Goal: Contribute content: Add original content to the website for others to see

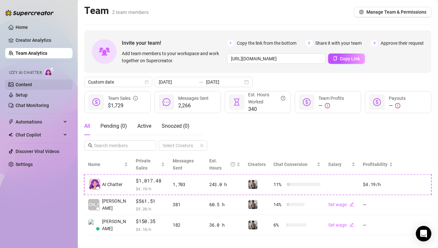
click at [25, 87] on link "Content" at bounding box center [24, 84] width 17 height 5
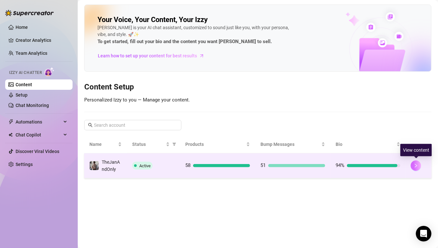
click at [414, 165] on icon "right" at bounding box center [416, 165] width 5 height 5
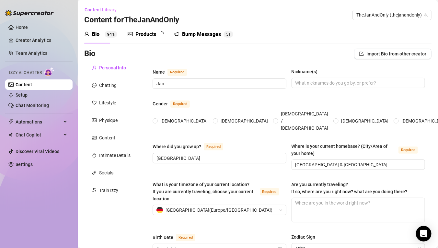
radio input "true"
type input "[DATE]"
click at [154, 33] on div "Products" at bounding box center [145, 34] width 21 height 8
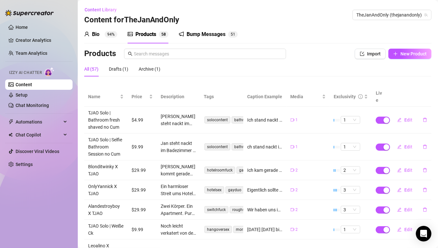
click at [379, 91] on th "Live" at bounding box center [380, 97] width 16 height 20
click at [156, 51] on input "text" at bounding box center [208, 53] width 148 height 7
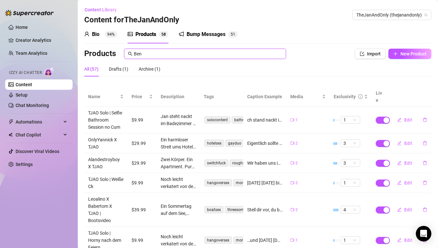
type input "Ben"
click at [241, 67] on div "All (57) Drafts (1) Archive (1)" at bounding box center [257, 69] width 347 height 15
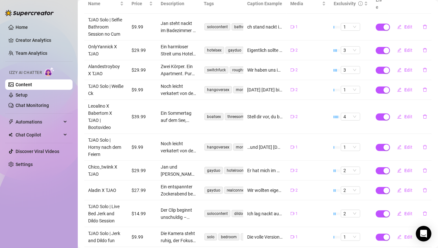
scroll to position [121, 0]
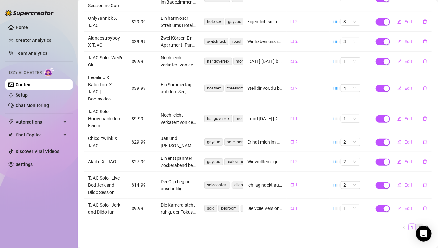
click at [416, 224] on link "2" at bounding box center [419, 227] width 7 height 7
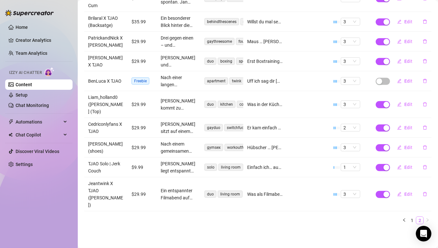
scroll to position [114, 0]
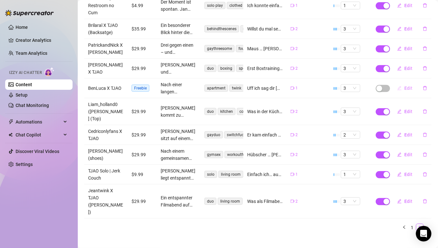
click at [407, 88] on span "Edit" at bounding box center [408, 87] width 8 height 5
type textarea "Uff ich sag dir [PERSON_NAME] hat sich so geil angefühlt 🥵 Ich hatte schon lang…"
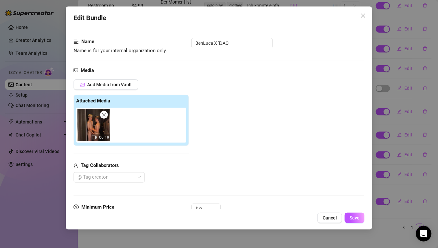
scroll to position [34, 0]
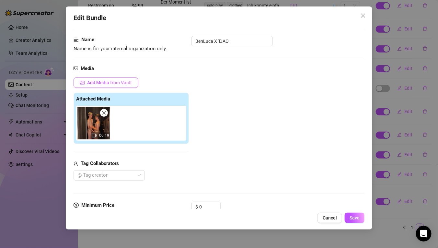
click at [108, 85] on span "Add Media from Vault" at bounding box center [109, 82] width 45 height 5
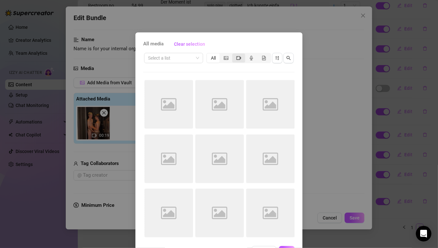
click at [239, 58] on div "segmented control" at bounding box center [238, 57] width 13 height 9
click at [234, 54] on input "segmented control" at bounding box center [234, 54] width 0 height 0
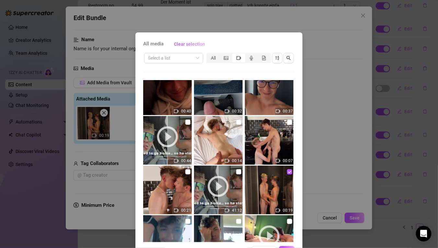
scroll to position [21, 0]
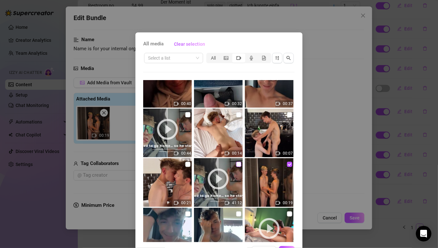
click at [236, 165] on input "checkbox" at bounding box center [238, 164] width 5 height 5
checkbox input "true"
click at [185, 114] on input "checkbox" at bounding box center [187, 114] width 5 height 5
checkbox input "true"
click at [287, 164] on input "checkbox" at bounding box center [289, 164] width 5 height 5
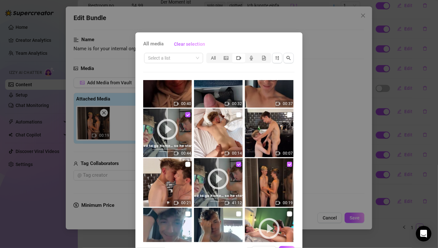
checkbox input "false"
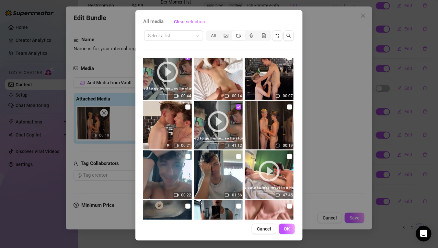
scroll to position [23, 0]
click at [289, 231] on button "OK" at bounding box center [287, 228] width 16 height 10
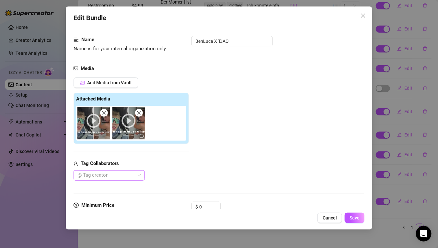
click at [100, 172] on div at bounding box center [106, 175] width 62 height 9
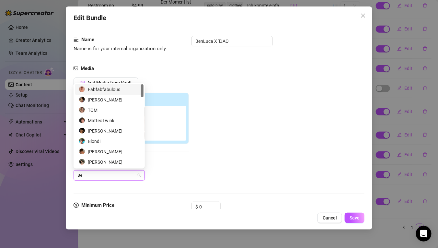
type input "Ben"
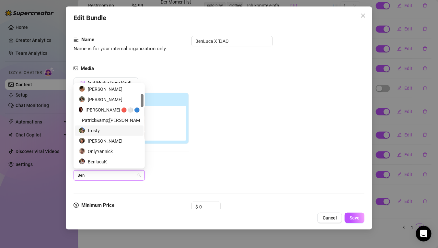
scroll to position [62, 0]
click at [117, 158] on div "BenlucaK" at bounding box center [109, 161] width 61 height 7
click at [205, 169] on div "Add Media from Vault Attached Media Tag Collaborators [PERSON_NAME]" at bounding box center [219, 128] width 291 height 103
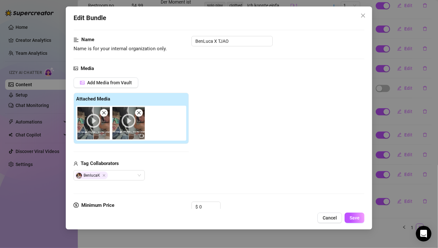
scroll to position [122, 0]
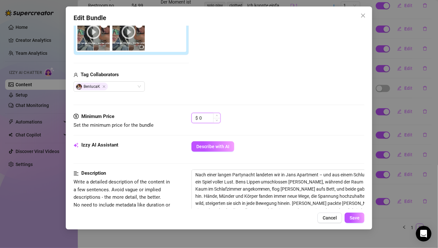
click at [203, 115] on input "0" at bounding box center [209, 118] width 21 height 10
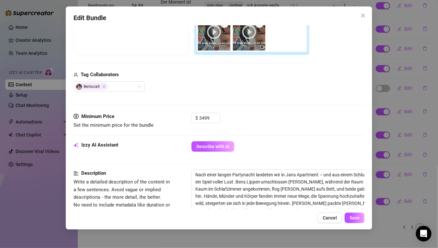
click at [238, 107] on div "Media Add Media from Vault Free preview Pay to view Tag Collaborators BenlucaK" at bounding box center [219, 44] width 291 height 137
click at [204, 116] on input "3499" at bounding box center [209, 118] width 21 height 10
click at [267, 125] on div "$ 34.99" at bounding box center [277, 121] width 173 height 16
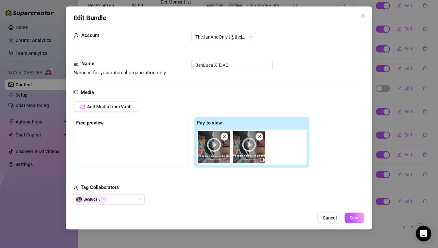
scroll to position [35, 0]
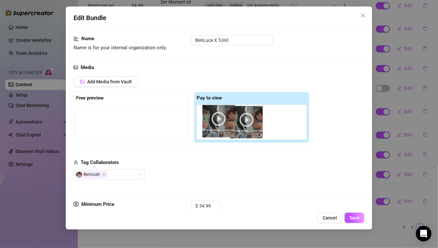
click at [218, 119] on div at bounding box center [253, 122] width 113 height 35
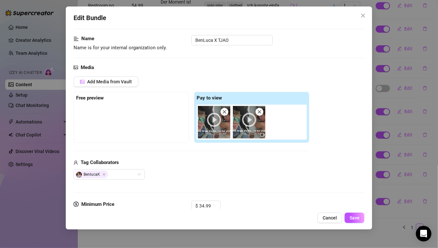
click at [226, 111] on icon "close" at bounding box center [224, 111] width 5 height 5
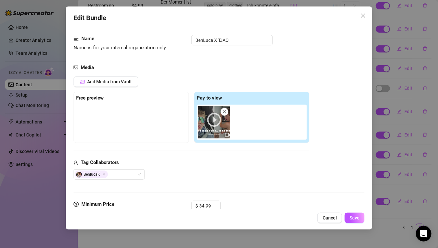
click at [227, 110] on span at bounding box center [225, 112] width 8 height 8
type input "0"
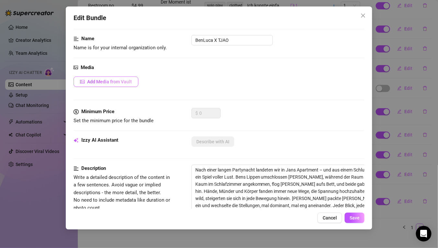
click at [114, 84] on button "Add Media from Vault" at bounding box center [106, 81] width 65 height 10
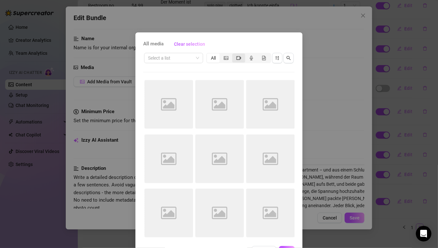
click at [236, 60] on icon "video-camera" at bounding box center [238, 58] width 5 height 5
click at [234, 54] on input "segmented control" at bounding box center [234, 54] width 0 height 0
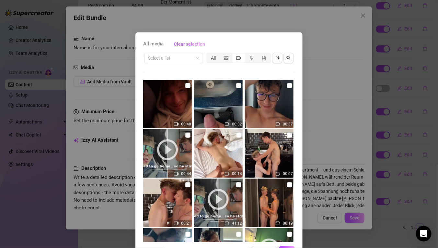
scroll to position [1, 0]
click at [186, 134] on input "checkbox" at bounding box center [187, 134] width 5 height 5
checkbox input "true"
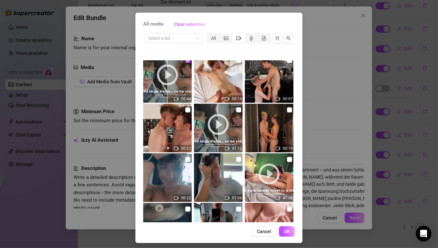
scroll to position [23, 0]
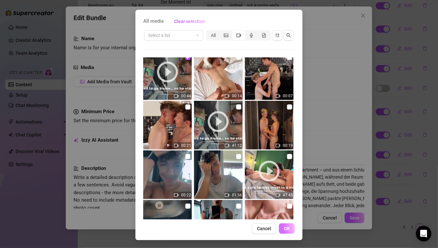
click at [287, 228] on span "OK" at bounding box center [287, 228] width 6 height 5
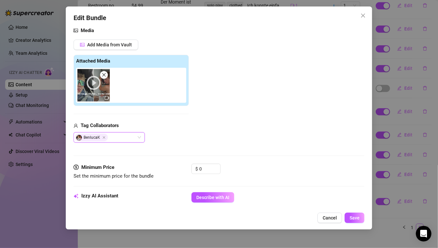
scroll to position [72, 0]
click at [202, 168] on input "0" at bounding box center [209, 169] width 21 height 10
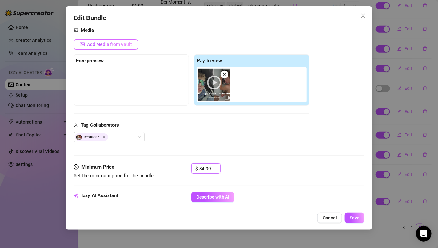
type input "34.99"
click at [126, 46] on span "Add Media from Vault" at bounding box center [109, 44] width 45 height 5
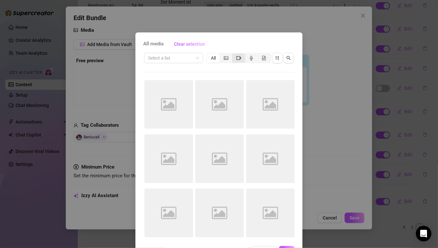
click at [232, 58] on div "segmented control" at bounding box center [238, 57] width 13 height 9
click at [234, 54] on input "segmented control" at bounding box center [234, 54] width 0 height 0
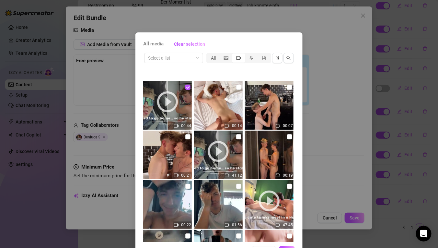
scroll to position [35, 0]
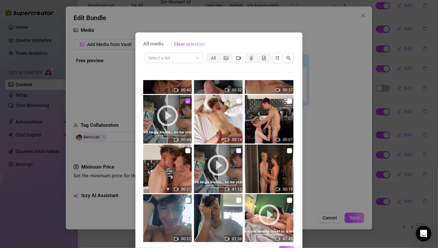
click at [236, 152] on input "checkbox" at bounding box center [238, 150] width 5 height 5
checkbox input "true"
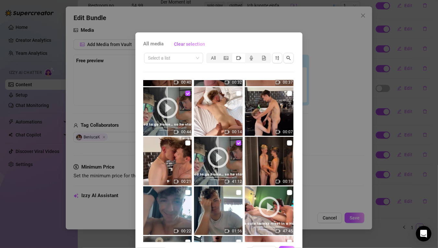
scroll to position [23, 0]
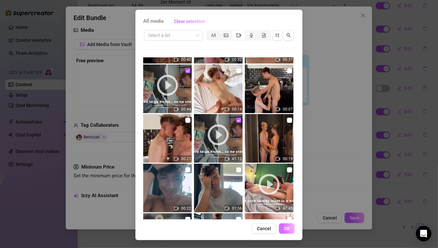
click at [284, 229] on span "OK" at bounding box center [287, 228] width 6 height 5
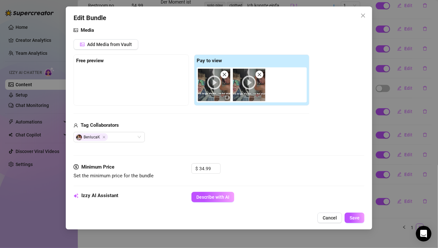
click at [250, 86] on img at bounding box center [249, 85] width 32 height 32
click at [249, 81] on img at bounding box center [249, 85] width 32 height 32
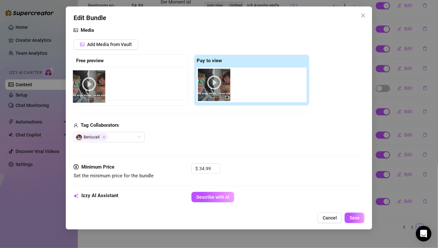
drag, startPoint x: 244, startPoint y: 86, endPoint x: 88, endPoint y: 91, distance: 156.5
click at [82, 87] on div "Free preview Pay to view" at bounding box center [192, 79] width 236 height 51
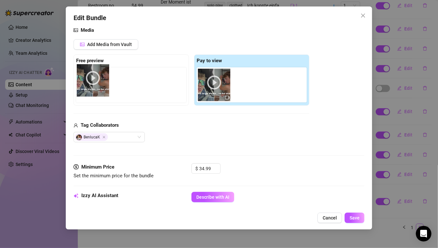
drag, startPoint x: 252, startPoint y: 84, endPoint x: 93, endPoint y: 84, distance: 159.6
click at [93, 82] on div "Free preview Pay to view" at bounding box center [192, 79] width 236 height 51
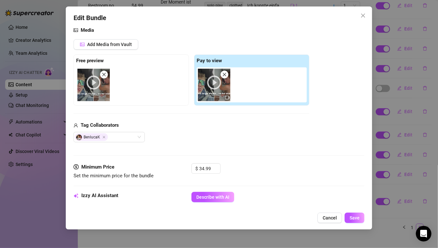
click at [191, 118] on div "Add Media from Vault Free preview Pay to view Tag Collaborators BenlucaK" at bounding box center [192, 90] width 236 height 103
click at [102, 74] on icon "close" at bounding box center [104, 74] width 5 height 5
click at [225, 72] on icon "close" at bounding box center [224, 74] width 5 height 5
type input "0"
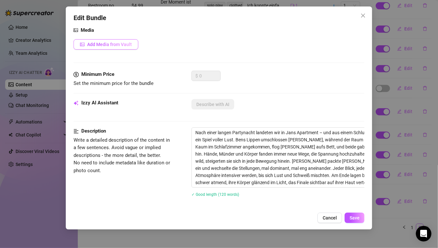
click at [106, 44] on span "Add Media from Vault" at bounding box center [109, 44] width 45 height 5
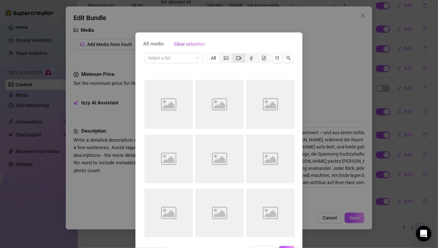
click at [233, 56] on div "segmented control" at bounding box center [238, 57] width 13 height 9
click at [234, 54] on input "segmented control" at bounding box center [234, 54] width 0 height 0
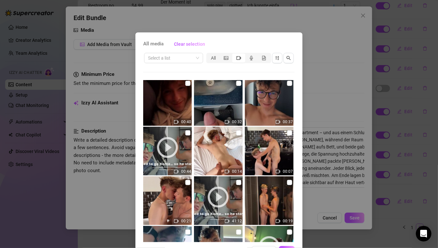
scroll to position [42, 0]
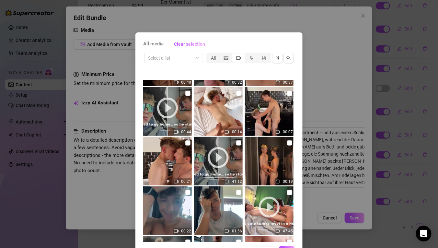
click at [231, 141] on img at bounding box center [218, 161] width 49 height 49
click at [236, 142] on input "checkbox" at bounding box center [238, 142] width 5 height 5
checkbox input "true"
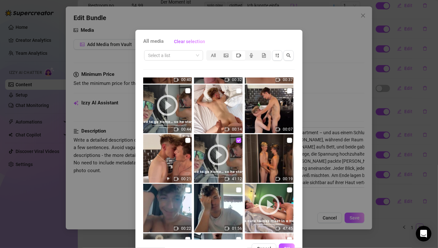
scroll to position [23, 0]
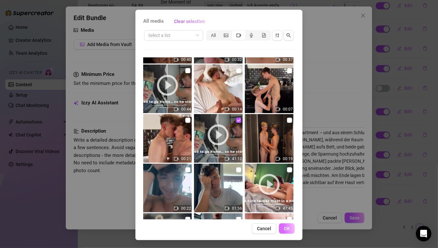
click at [284, 227] on span "OK" at bounding box center [287, 228] width 6 height 5
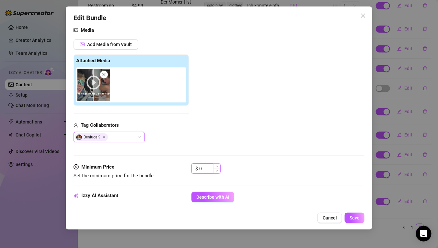
click at [205, 166] on input "0" at bounding box center [209, 169] width 21 height 10
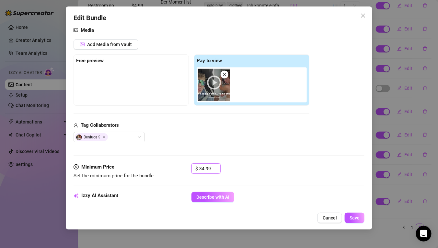
type input "34.99"
click at [230, 136] on div "BenlucaK" at bounding box center [192, 137] width 236 height 10
click at [113, 46] on span "Add Media from Vault" at bounding box center [109, 44] width 45 height 5
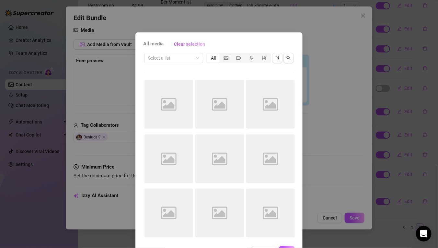
click at [371, 143] on div "All media Clear selection Select a list All Image placeholder Image placeholder…" at bounding box center [219, 124] width 438 height 248
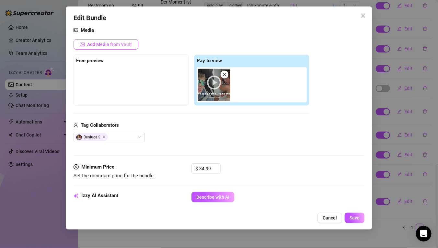
click at [107, 45] on span "Add Media from Vault" at bounding box center [109, 44] width 45 height 5
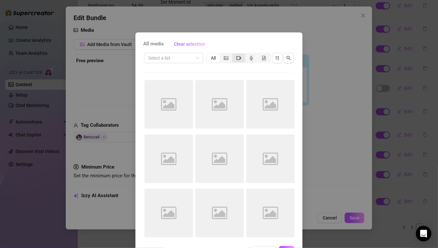
click at [236, 58] on icon "video-camera" at bounding box center [238, 58] width 5 height 4
click at [234, 54] on input "segmented control" at bounding box center [234, 54] width 0 height 0
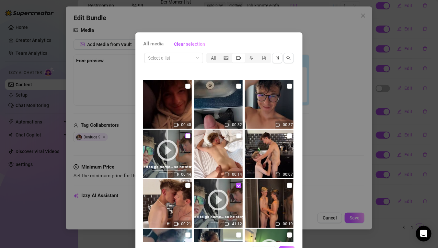
click at [186, 135] on input "checkbox" at bounding box center [187, 135] width 5 height 5
checkbox input "true"
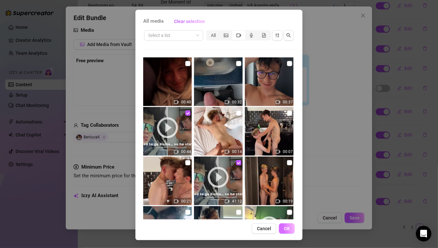
click at [284, 231] on span "OK" at bounding box center [287, 228] width 6 height 5
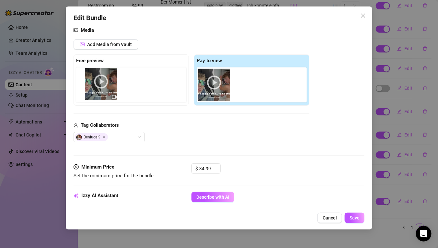
drag, startPoint x: 244, startPoint y: 87, endPoint x: 80, endPoint y: 93, distance: 163.6
click at [80, 93] on div "Free preview Pay to view" at bounding box center [192, 79] width 236 height 51
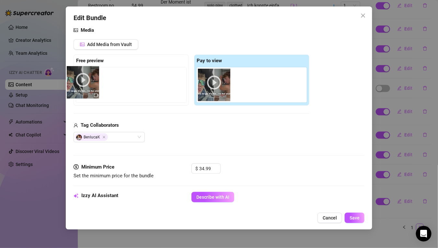
drag, startPoint x: 199, startPoint y: 93, endPoint x: 78, endPoint y: 85, distance: 121.0
click at [78, 85] on div "Free preview Pay to view" at bounding box center [192, 79] width 236 height 51
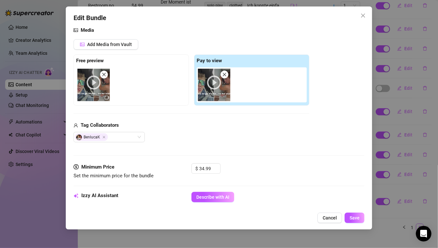
click at [92, 84] on img at bounding box center [93, 85] width 32 height 32
click at [211, 82] on img at bounding box center [214, 85] width 32 height 32
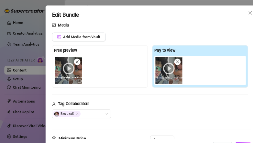
scroll to position [72, 0]
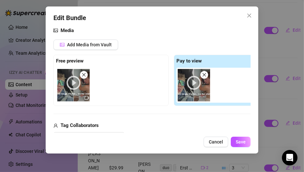
type textarea "Uff ich sag dir [PERSON_NAME] hat sich so geil angefühlt 🥵 Ich hatte schon lang…"
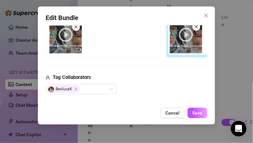
scroll to position [90, 0]
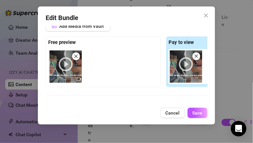
click at [65, 64] on img at bounding box center [66, 67] width 32 height 32
drag, startPoint x: 65, startPoint y: 64, endPoint x: 77, endPoint y: 50, distance: 18.7
click at [65, 64] on img at bounding box center [66, 67] width 32 height 32
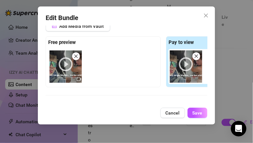
click at [75, 56] on icon "close" at bounding box center [76, 56] width 5 height 5
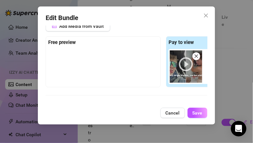
click at [75, 56] on div at bounding box center [103, 65] width 110 height 32
click at [199, 55] on span at bounding box center [197, 56] width 8 height 8
type input "0"
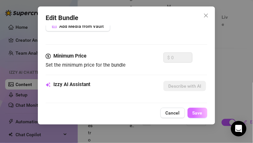
click at [198, 110] on span "Save" at bounding box center [198, 112] width 10 height 5
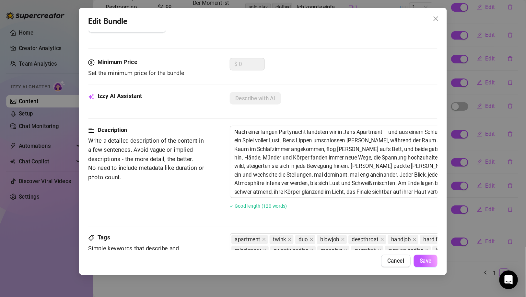
scroll to position [94, 0]
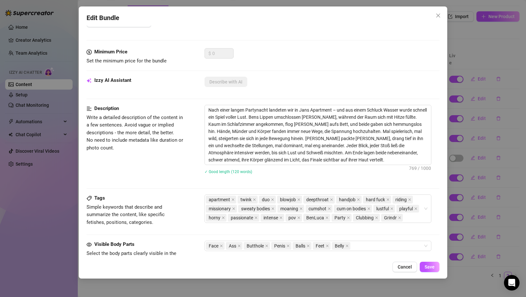
type textarea "Nach einer langen Partynacht landeten wir in Jans Apartment – und aus einem Sch…"
click at [411, 219] on div "apartment twink duo blowjob deepthroat handjob hard fuck riding [DEMOGRAPHIC_DA…" at bounding box center [314, 208] width 217 height 27
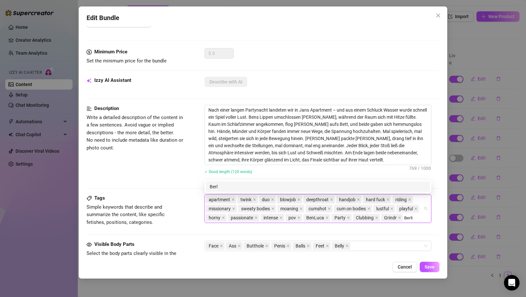
type input "[GEOGRAPHIC_DATA]"
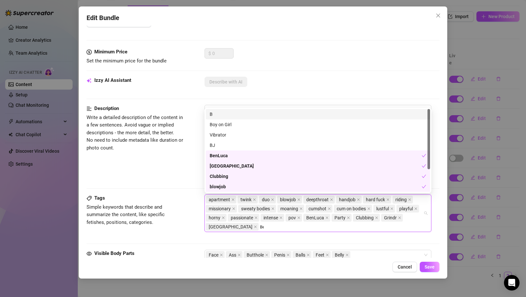
type input "Ben"
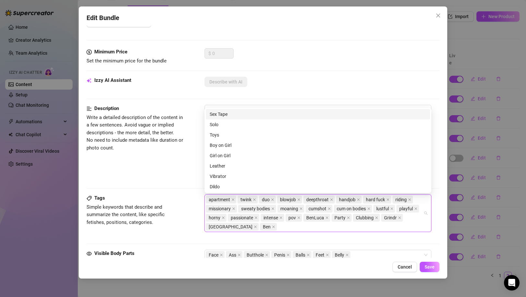
click at [168, 230] on div "Tags Simple keywords that describe and summarize the content, like specific fet…" at bounding box center [262, 216] width 352 height 43
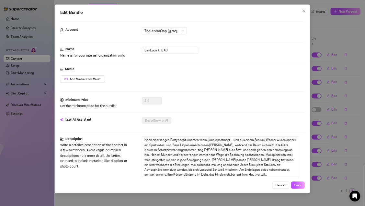
scroll to position [0, 0]
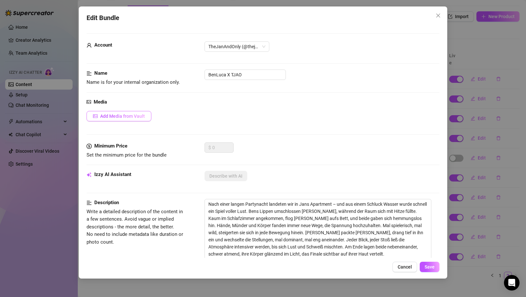
click at [130, 118] on span "Add Media from Vault" at bounding box center [122, 116] width 45 height 5
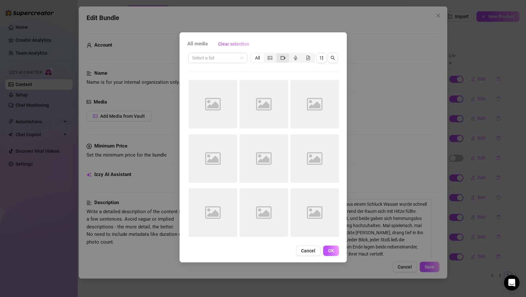
click at [278, 61] on div "segmented control" at bounding box center [282, 57] width 13 height 9
click at [278, 54] on input "segmented control" at bounding box center [278, 54] width 0 height 0
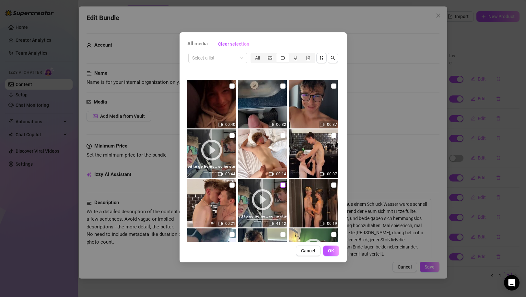
click at [280, 185] on input "checkbox" at bounding box center [282, 185] width 5 height 5
checkbox input "true"
click at [230, 136] on input "checkbox" at bounding box center [231, 135] width 5 height 5
checkbox input "true"
click at [328, 247] on span "OK" at bounding box center [331, 250] width 6 height 5
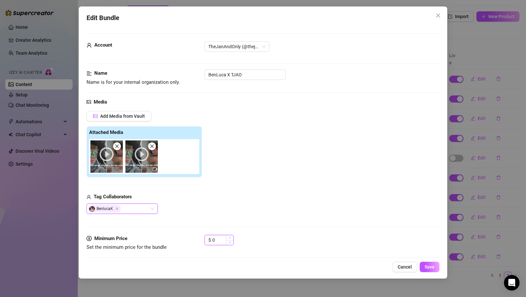
click at [218, 241] on input "0" at bounding box center [222, 240] width 21 height 10
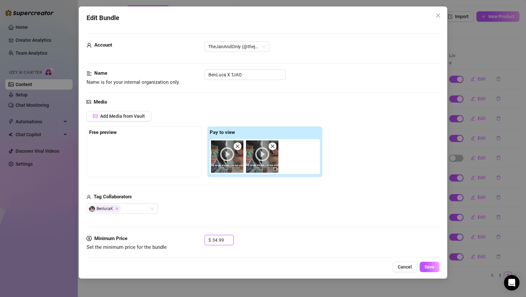
type input "34.99"
click at [263, 207] on div "BenlucaK" at bounding box center [204, 209] width 236 height 10
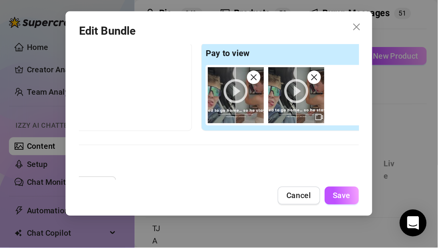
scroll to position [102, 16]
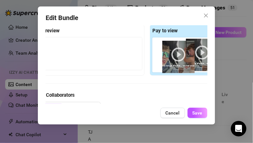
drag, startPoint x: 179, startPoint y: 50, endPoint x: 183, endPoint y: 51, distance: 3.9
click at [183, 51] on div at bounding box center [209, 55] width 113 height 35
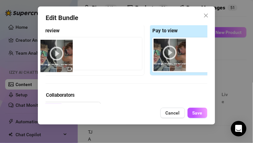
drag, startPoint x: 199, startPoint y: 52, endPoint x: 48, endPoint y: 53, distance: 150.9
click at [48, 53] on div "Free preview Pay to view" at bounding box center [147, 50] width 236 height 51
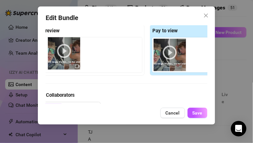
drag, startPoint x: 199, startPoint y: 54, endPoint x: 57, endPoint y: 53, distance: 142.8
click at [57, 53] on div "Free preview Pay to view" at bounding box center [147, 50] width 236 height 51
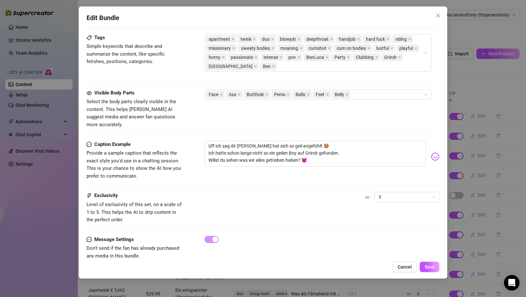
scroll to position [354, 0]
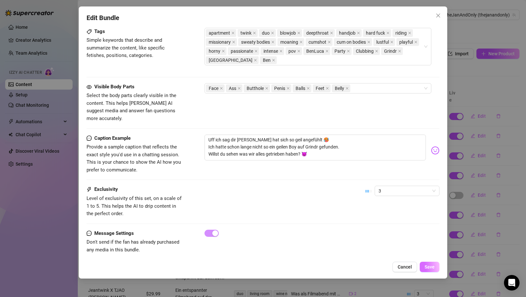
click at [434, 247] on span "Save" at bounding box center [429, 267] width 10 height 5
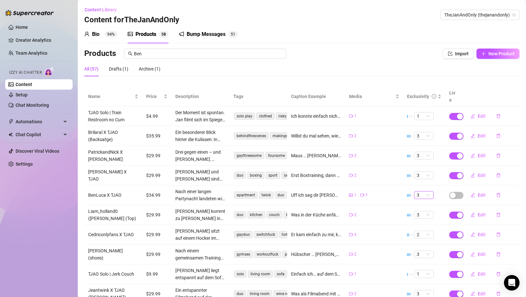
click at [422, 192] on span "3" at bounding box center [423, 195] width 14 height 7
click at [419, 231] on div "4" at bounding box center [419, 230] width 9 height 7
click at [437, 190] on button "Edit" at bounding box center [478, 195] width 26 height 10
type textarea "Uff ich sag dir [PERSON_NAME] hat sich so geil angefühlt 🥵 Ich hatte schon lang…"
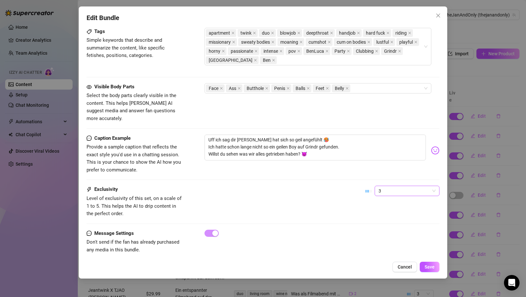
click at [394, 186] on span "3" at bounding box center [406, 191] width 57 height 10
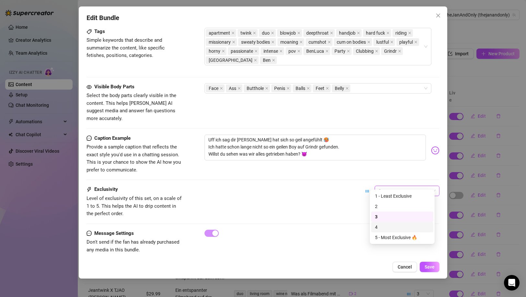
click at [390, 225] on div "4" at bounding box center [402, 227] width 54 height 7
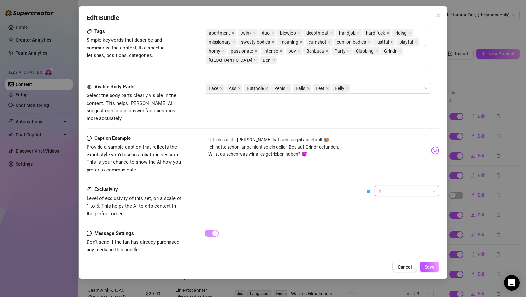
click at [340, 217] on div "Exclusivity Level of exclusivity of this set, on a scale of 1 to 5. This helps …" at bounding box center [262, 208] width 352 height 44
click at [431, 247] on span "Save" at bounding box center [429, 267] width 10 height 5
